Goal: Find contact information: Find contact information

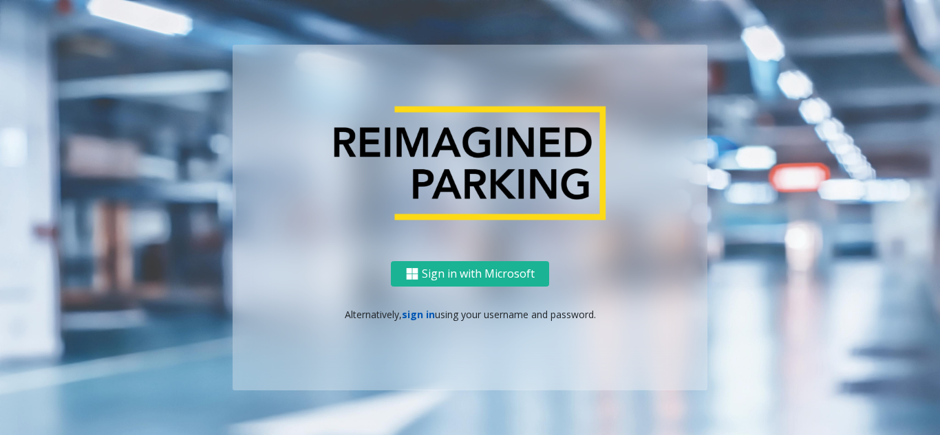
click at [406, 319] on link "sign in" at bounding box center [418, 314] width 33 height 13
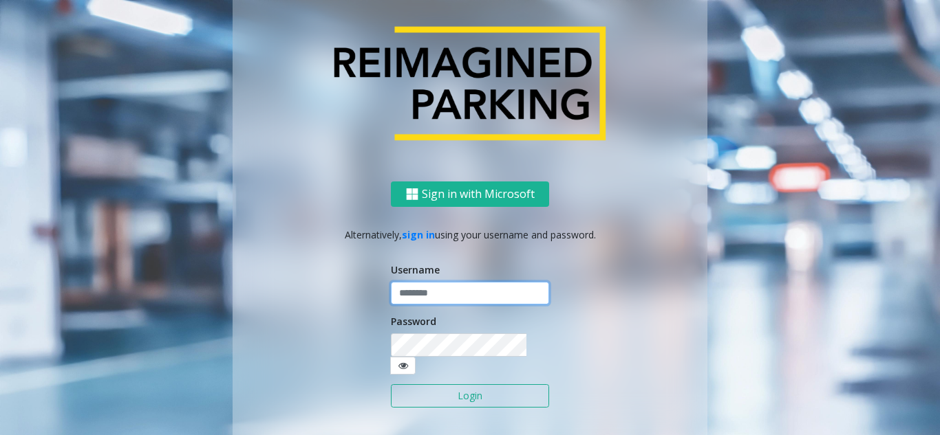
click at [440, 299] on input "text" at bounding box center [470, 293] width 158 height 23
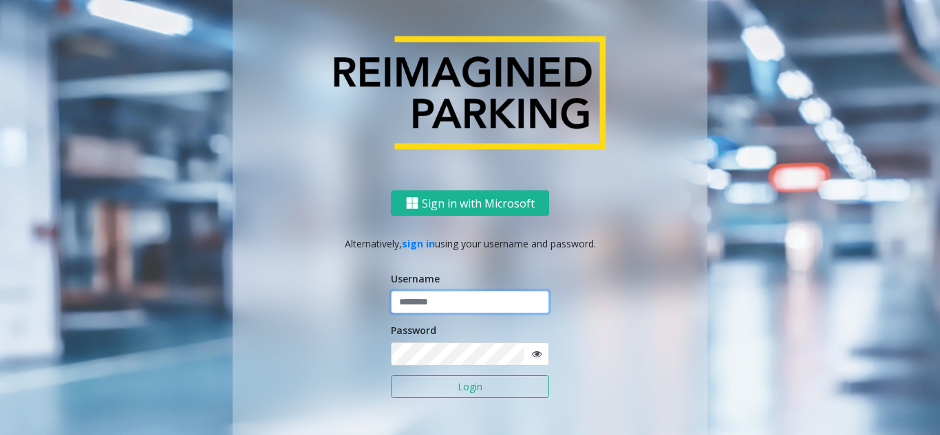
type input "********"
click at [391, 376] on button "Login" at bounding box center [470, 387] width 158 height 23
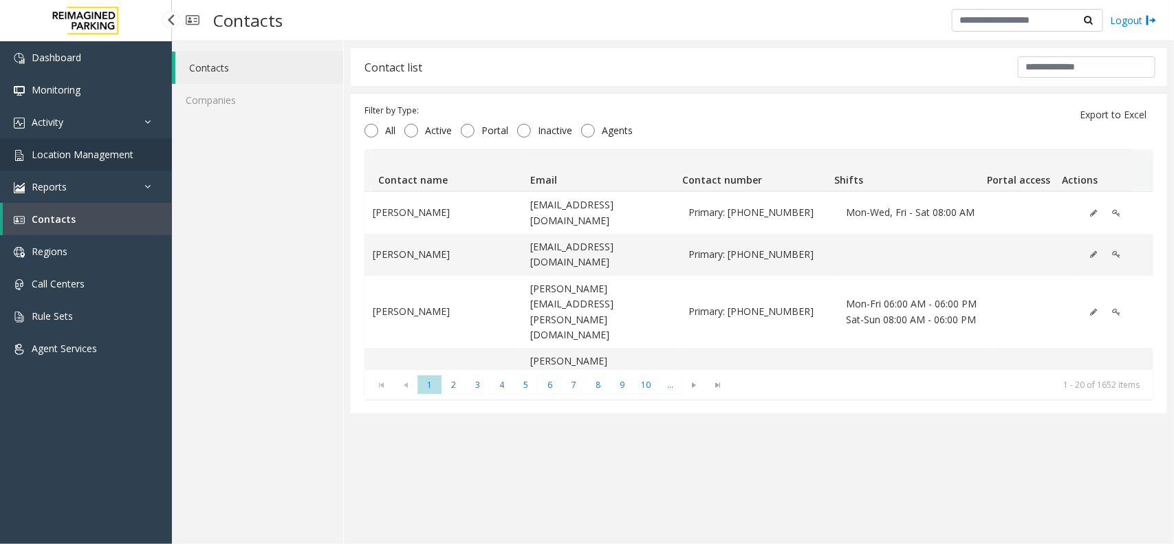
click at [118, 145] on link "Location Management" at bounding box center [86, 154] width 172 height 32
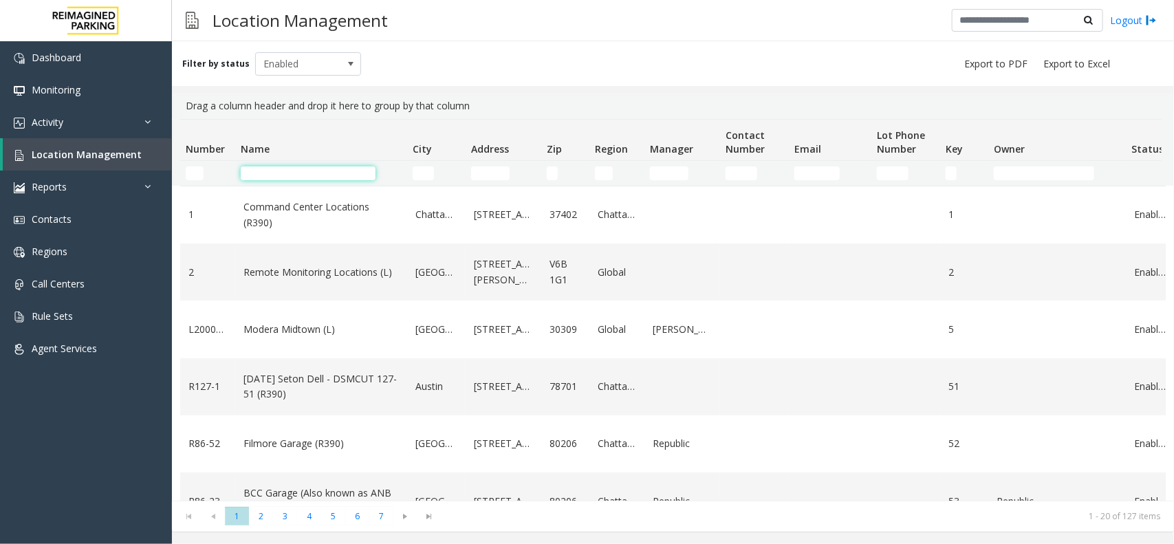
click at [285, 173] on input "Name Filter" at bounding box center [308, 173] width 135 height 14
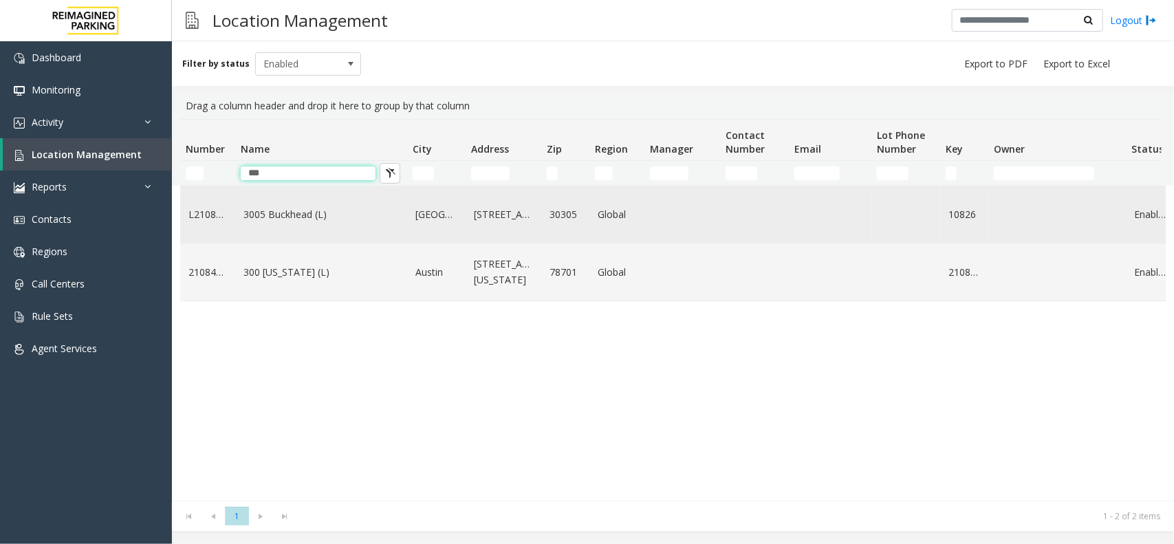
type input "***"
click at [283, 222] on link "3005 Buckhead (L)" at bounding box center [320, 214] width 155 height 15
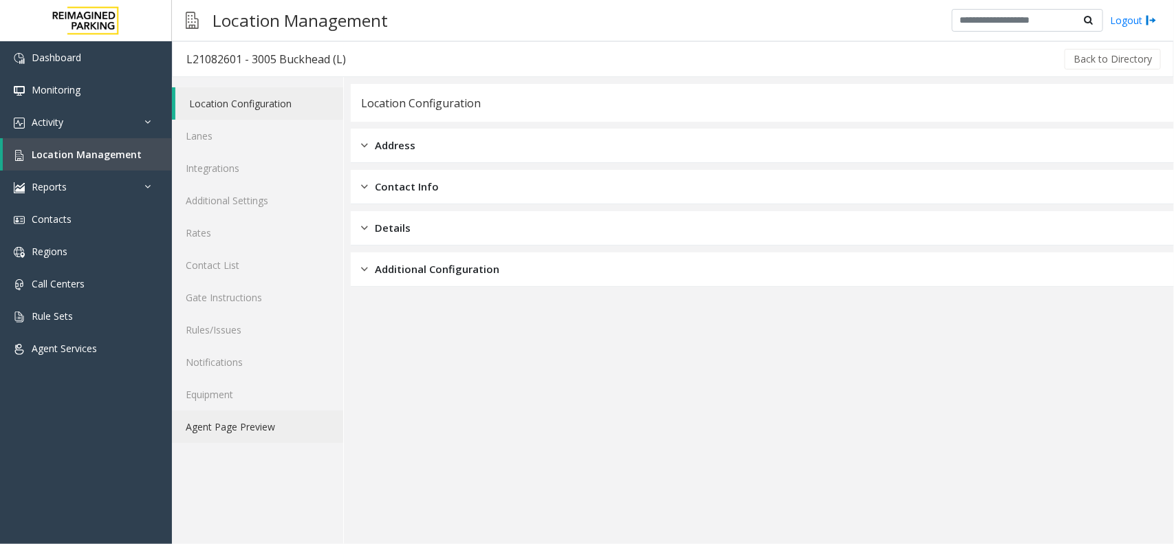
click at [279, 435] on link "Agent Page Preview" at bounding box center [257, 427] width 171 height 32
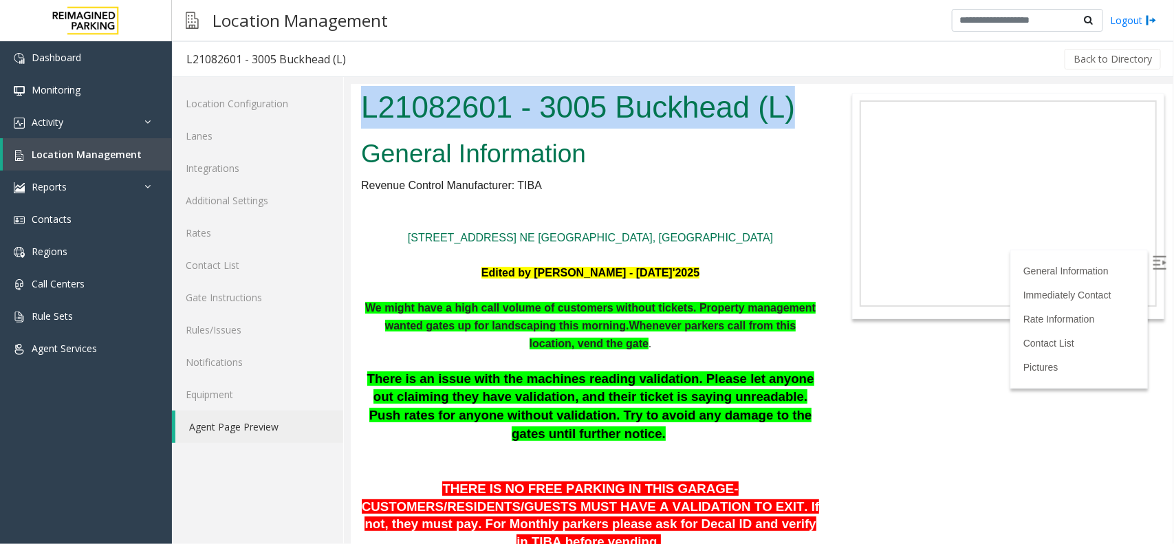
drag, startPoint x: 362, startPoint y: 105, endPoint x: 803, endPoint y: 111, distance: 440.9
click at [803, 111] on h1 "L21082601 - 3005 Buckhead (L)" at bounding box center [589, 106] width 459 height 43
copy h1 "L21082601 - 3005 Buckhead (L)"
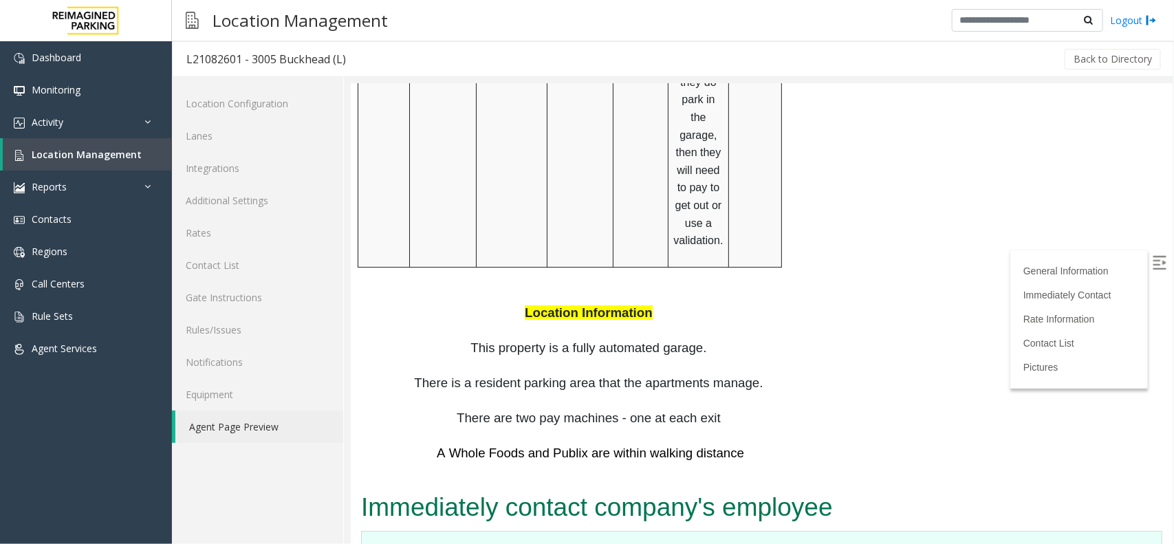
scroll to position [2235, 0]
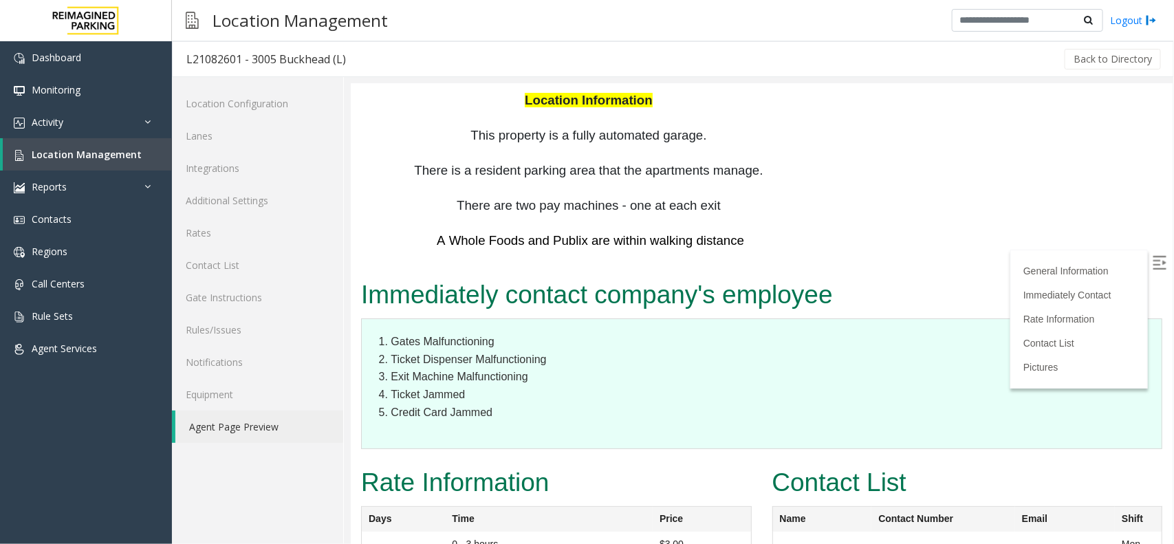
click at [939, 254] on label at bounding box center [1160, 264] width 21 height 21
drag, startPoint x: 1118, startPoint y: 360, endPoint x: 942, endPoint y: 373, distance: 176.6
copy link "[PERSON_NAME][EMAIL_ADDRESS][PERSON_NAME][DOMAIN_NAME]"
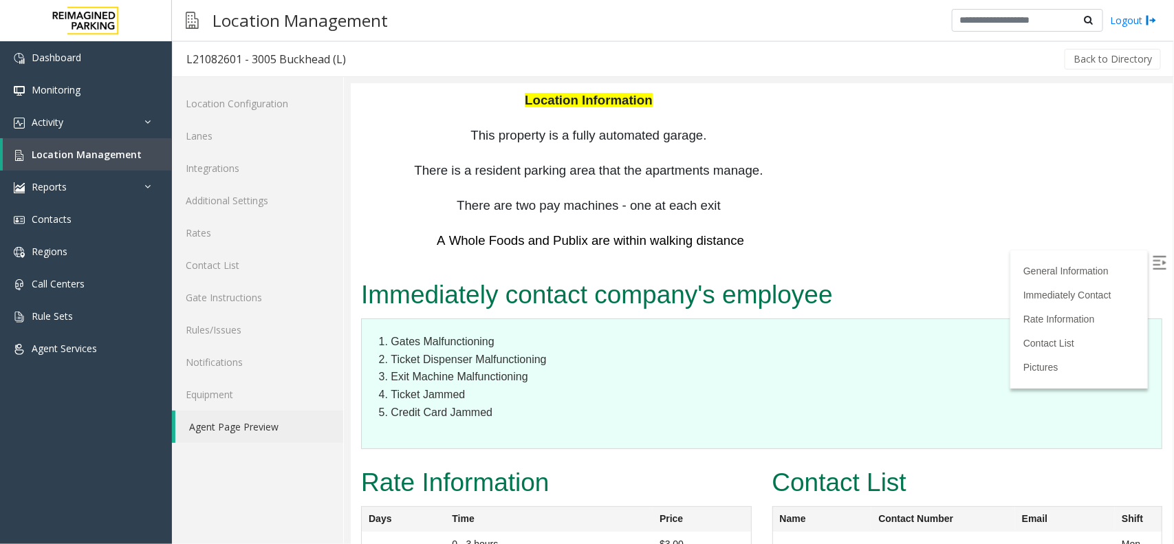
drag, startPoint x: 1127, startPoint y: 449, endPoint x: 1021, endPoint y: 460, distance: 107.2
drag, startPoint x: 1122, startPoint y: 449, endPoint x: 933, endPoint y: 466, distance: 190.6
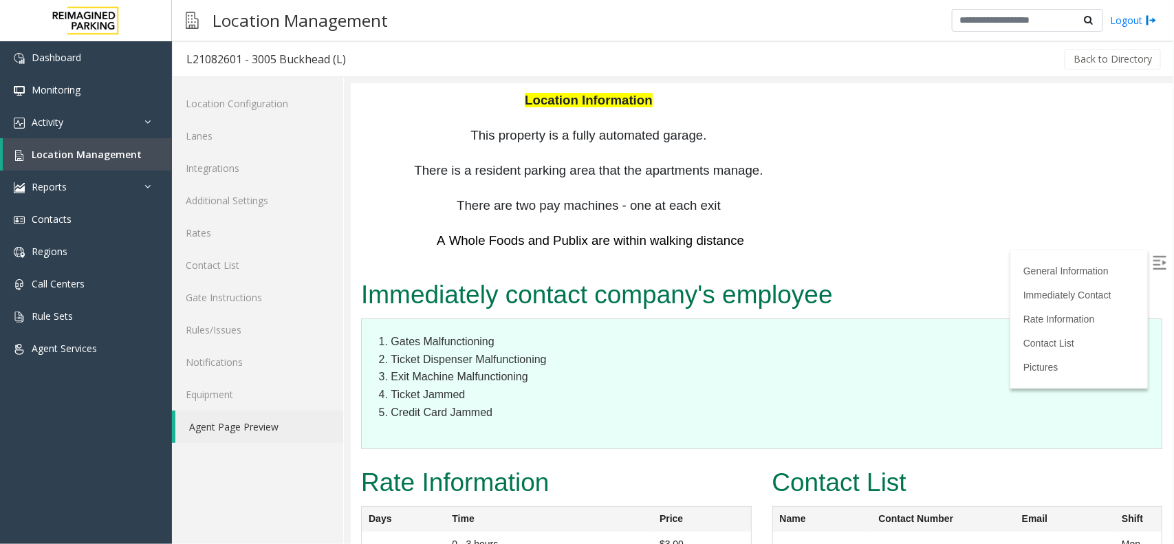
copy tr "[PERSON_NAME][EMAIL_ADDRESS][PERSON_NAME][DOMAIN_NAME]"
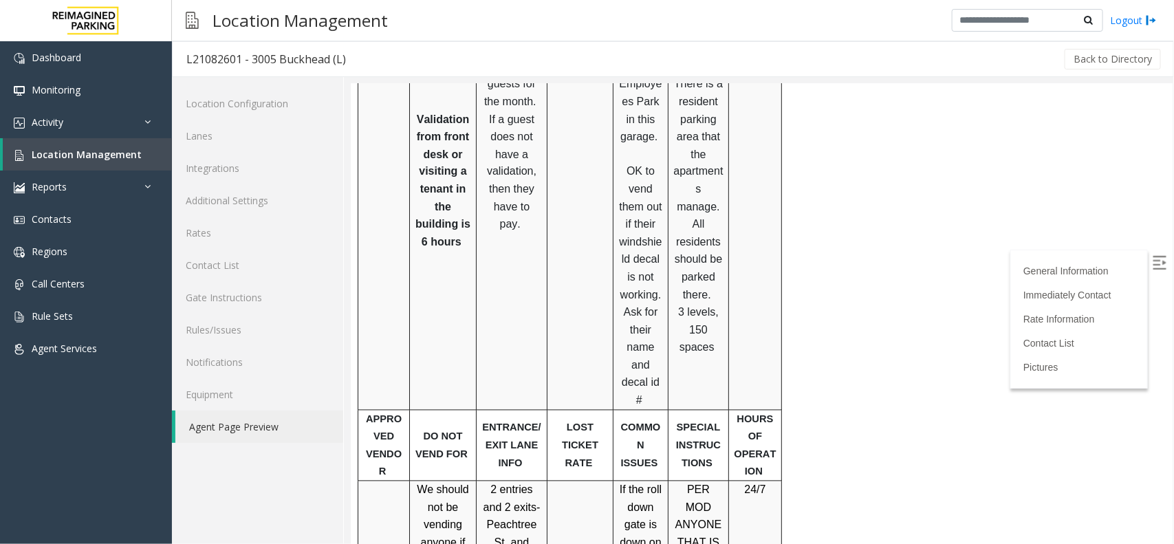
scroll to position [774, 0]
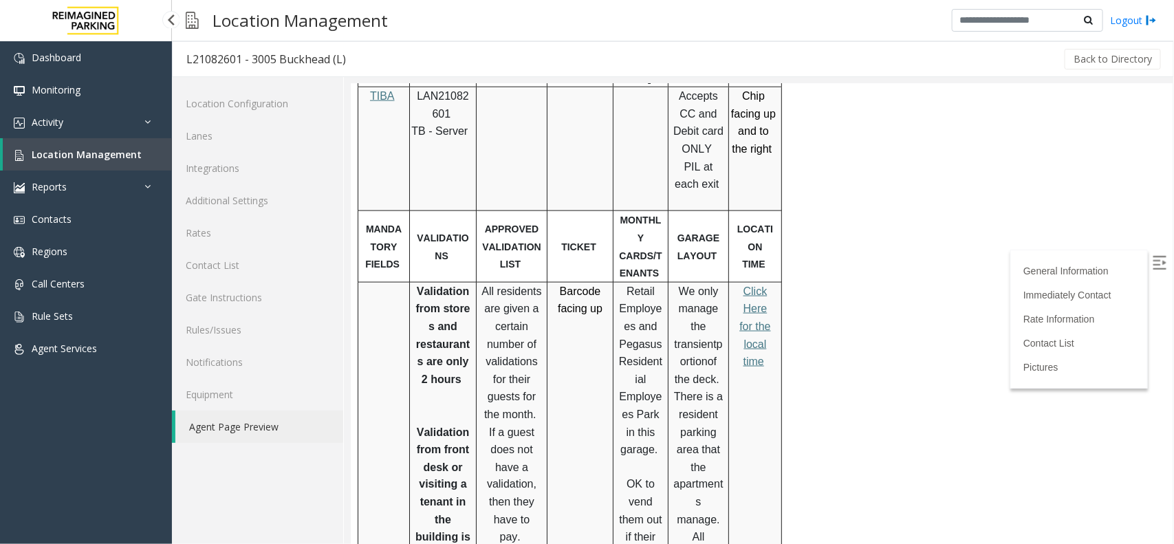
click at [127, 153] on span "Location Management" at bounding box center [87, 154] width 110 height 13
